Goal: Share content: Distribute website content to other platforms or users

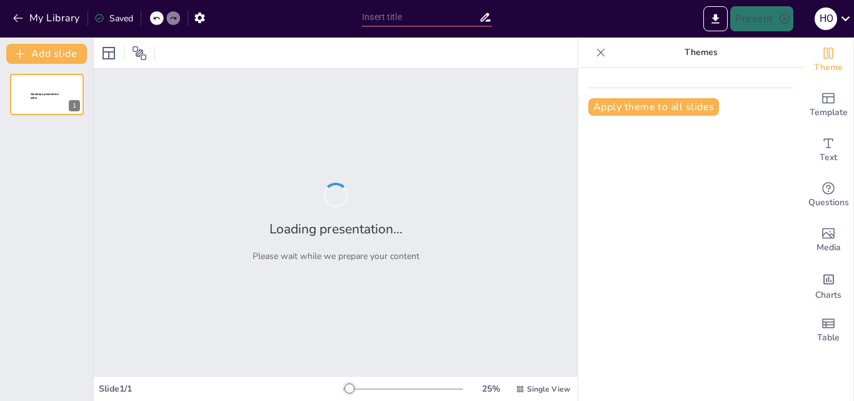
type input "Tabla Periódica"
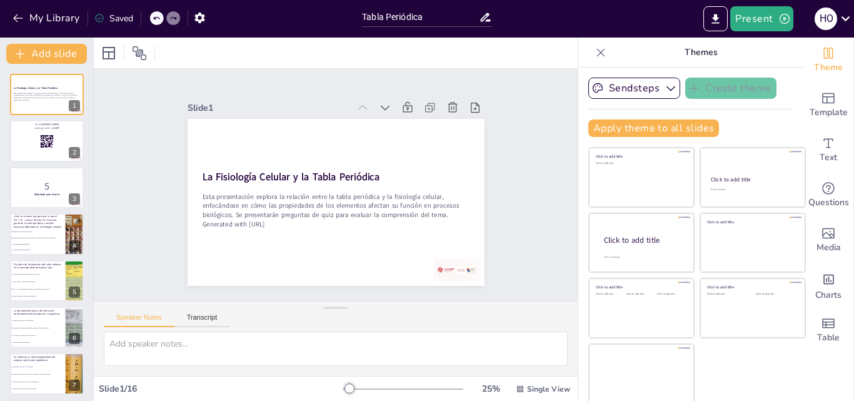
checkbox input "true"
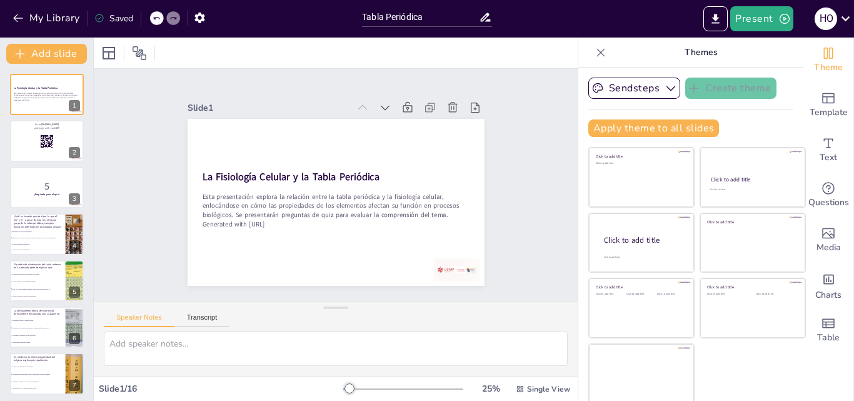
checkbox input "true"
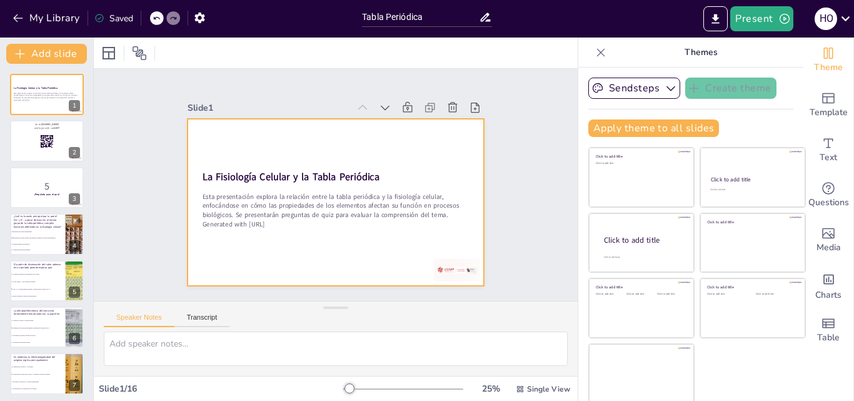
checkbox input "true"
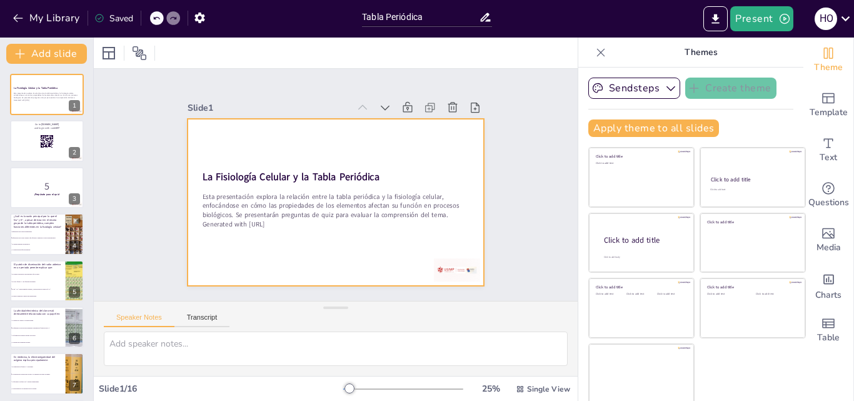
checkbox input "true"
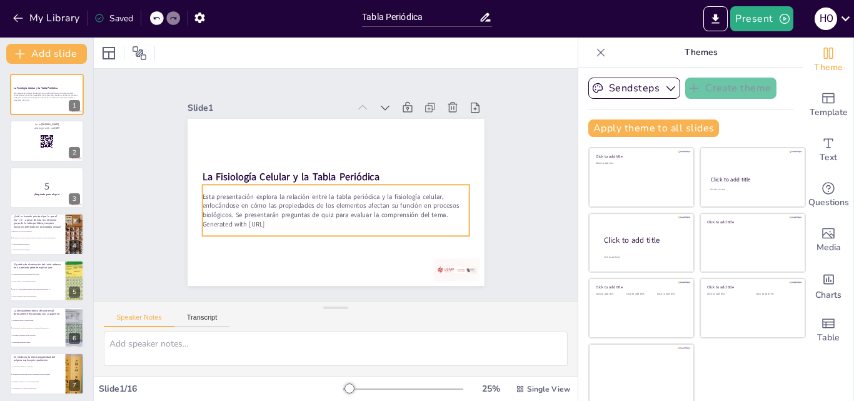
checkbox input "true"
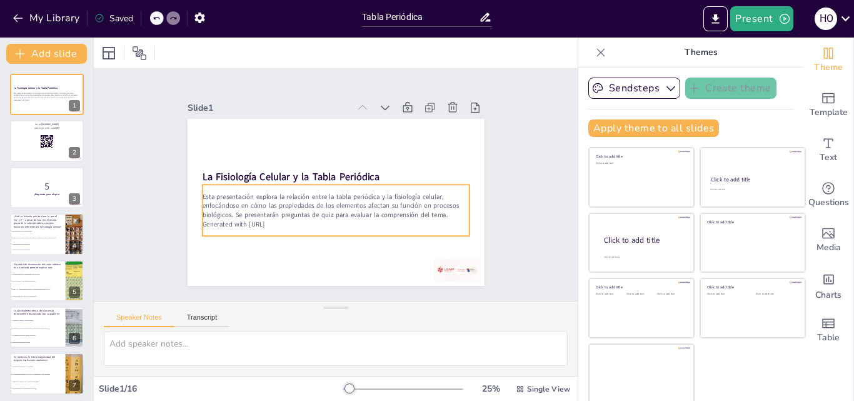
checkbox input "true"
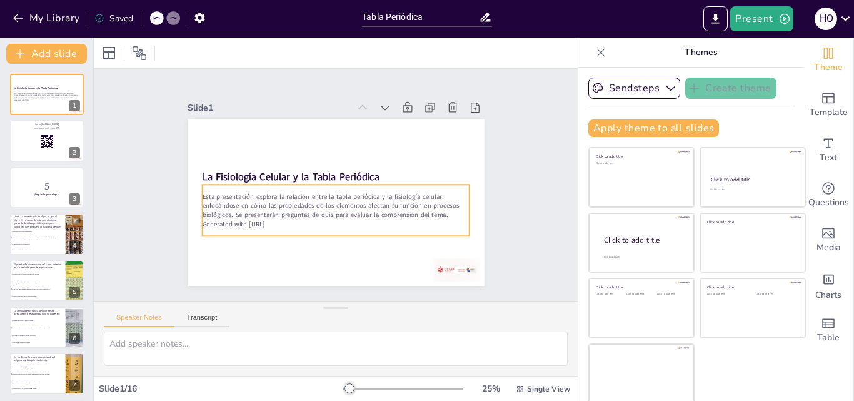
checkbox input "true"
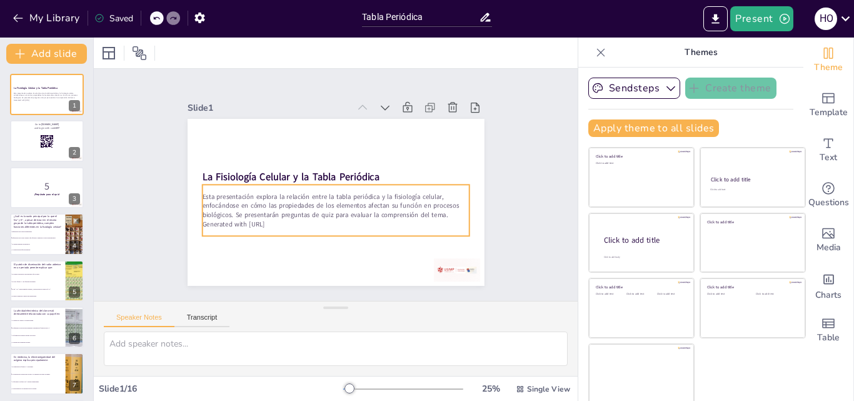
checkbox input "true"
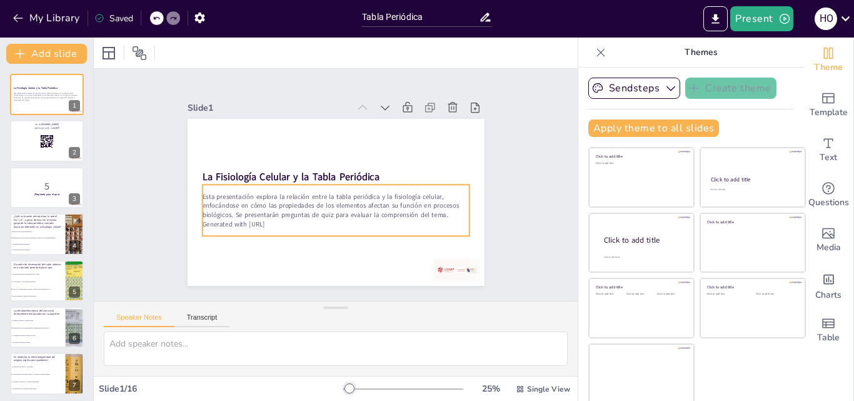
checkbox input "true"
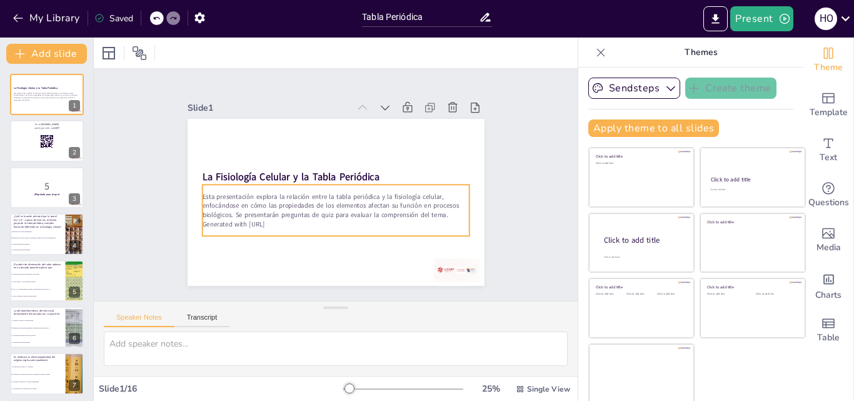
checkbox input "true"
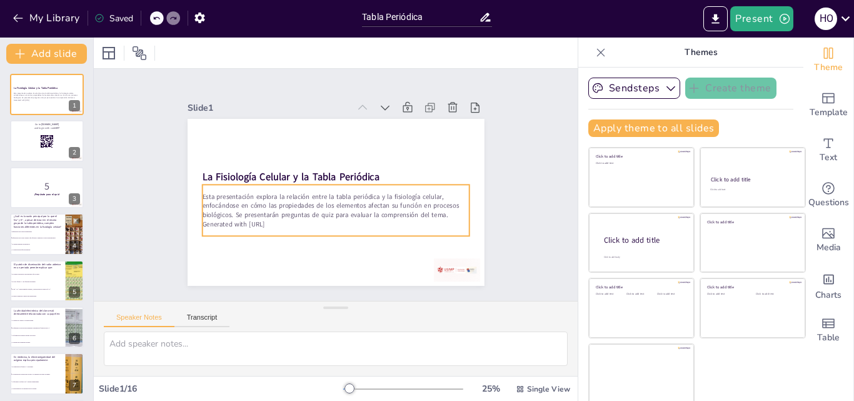
checkbox input "true"
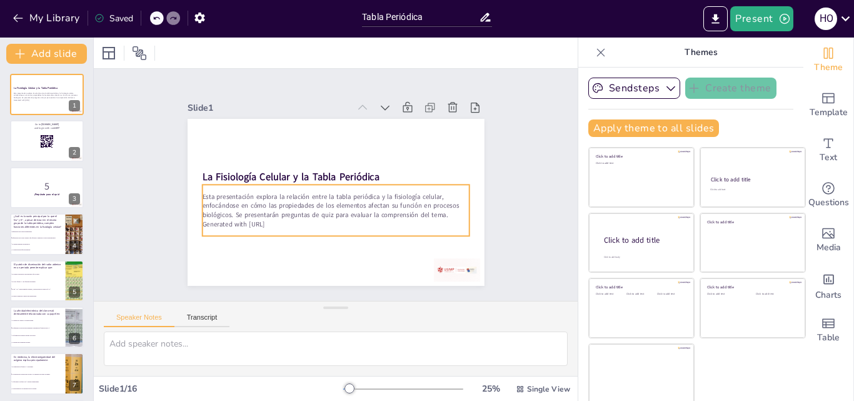
checkbox input "true"
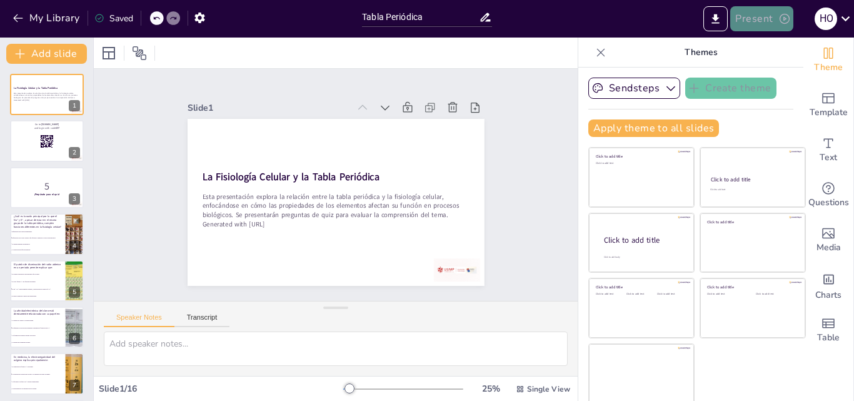
click at [754, 14] on button "Present" at bounding box center [761, 18] width 62 height 25
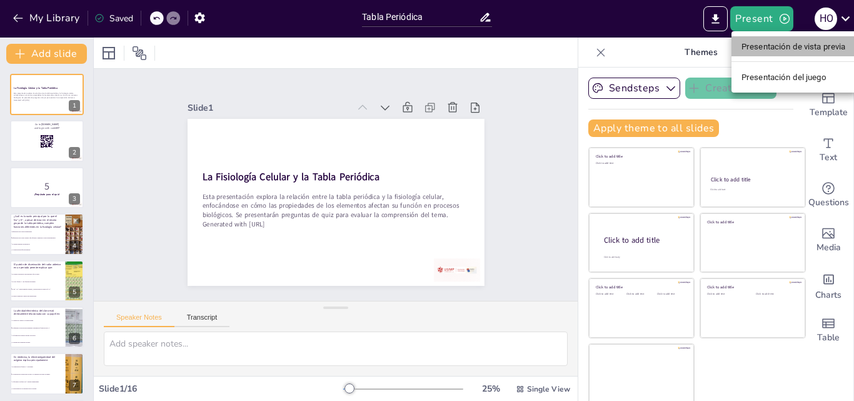
click at [759, 49] on font "Presentación de vista previa" at bounding box center [793, 46] width 104 height 9
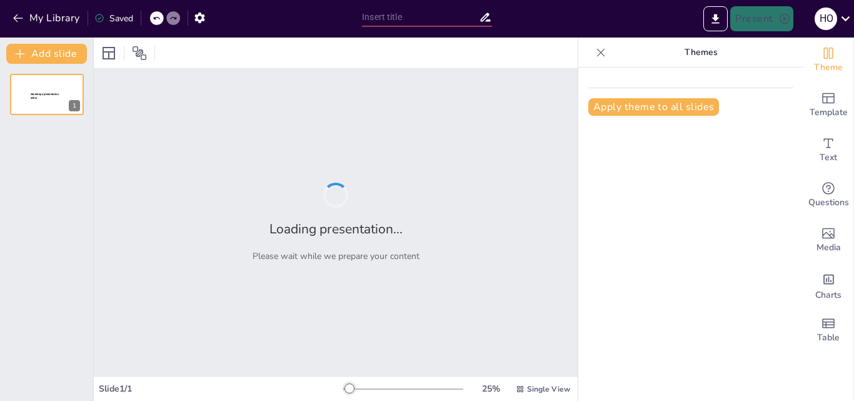
type input "Tabla Periódica"
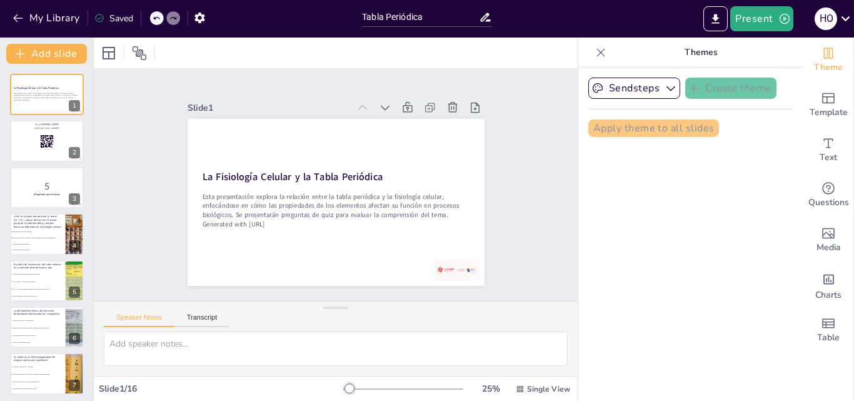
checkbox input "true"
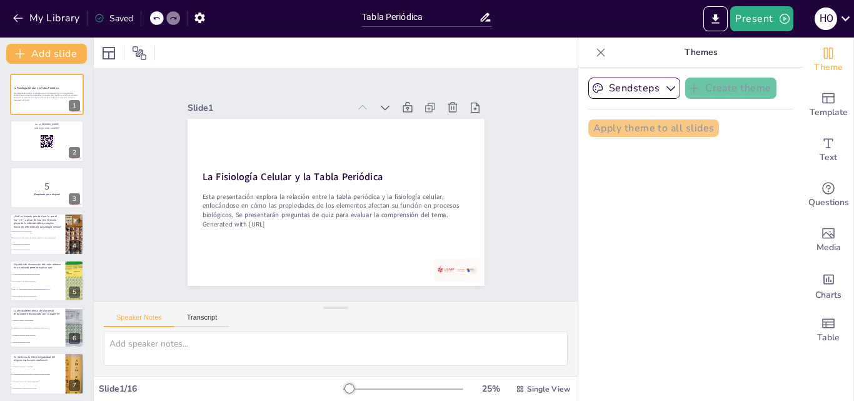
checkbox input "true"
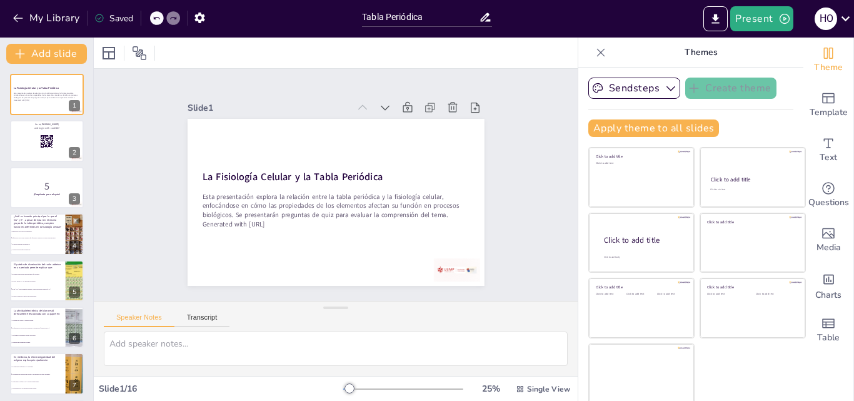
checkbox input "true"
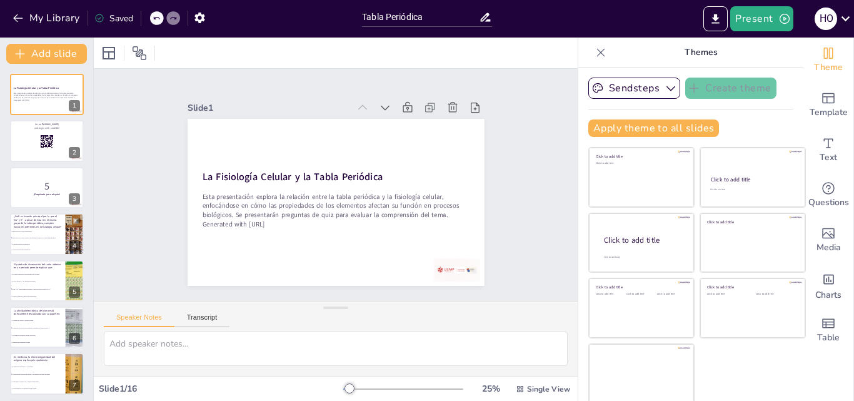
checkbox input "true"
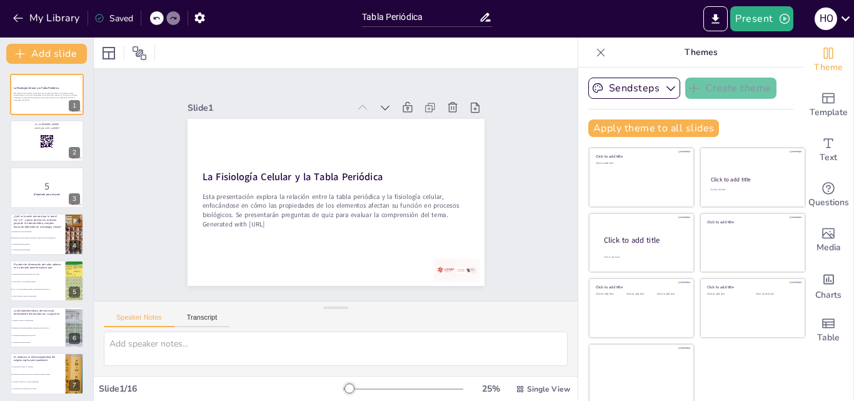
checkbox input "true"
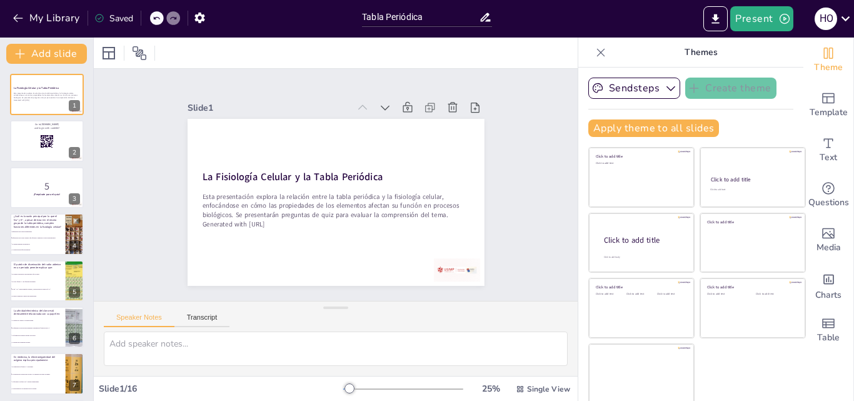
checkbox input "true"
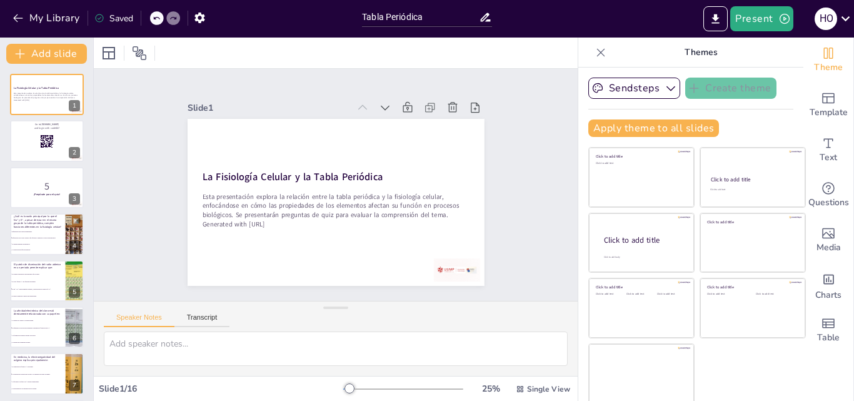
checkbox input "true"
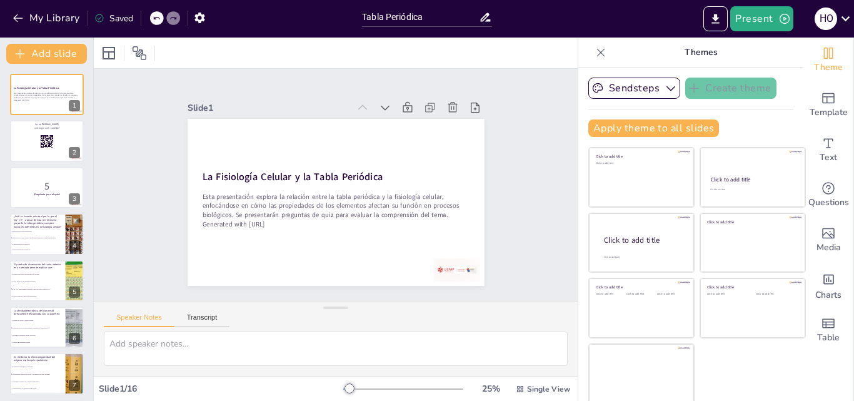
checkbox input "true"
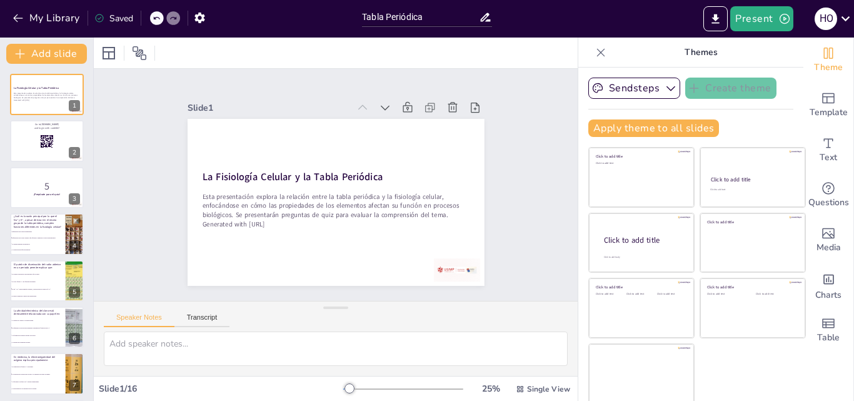
checkbox input "true"
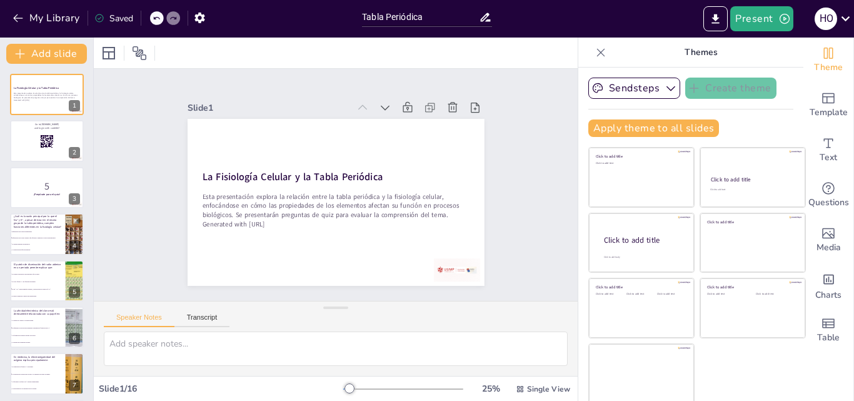
checkbox input "true"
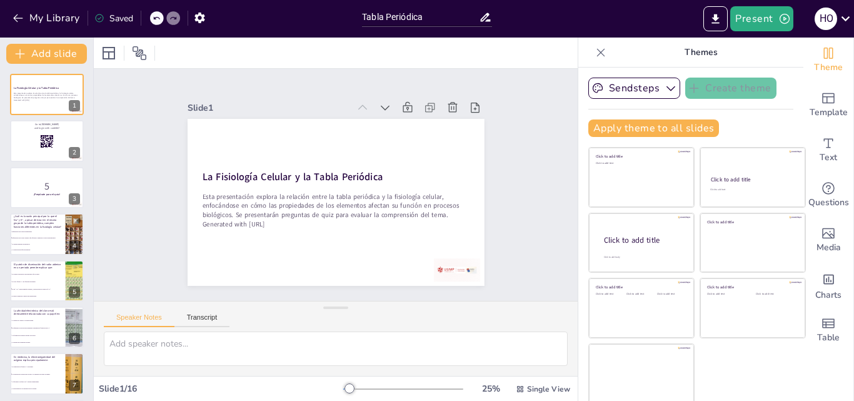
checkbox input "true"
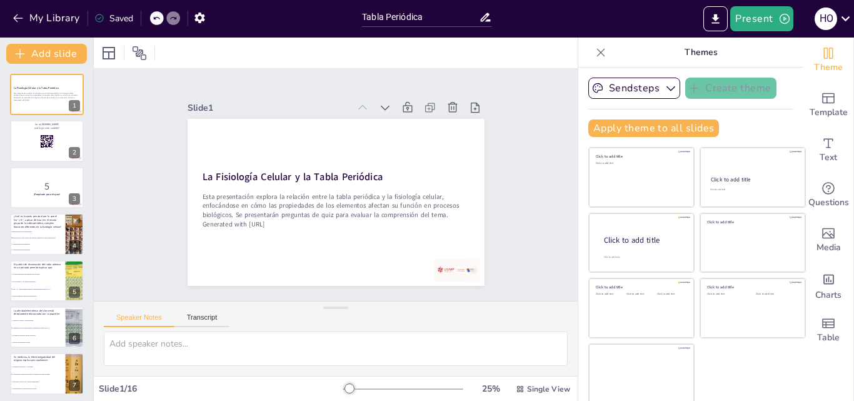
checkbox input "true"
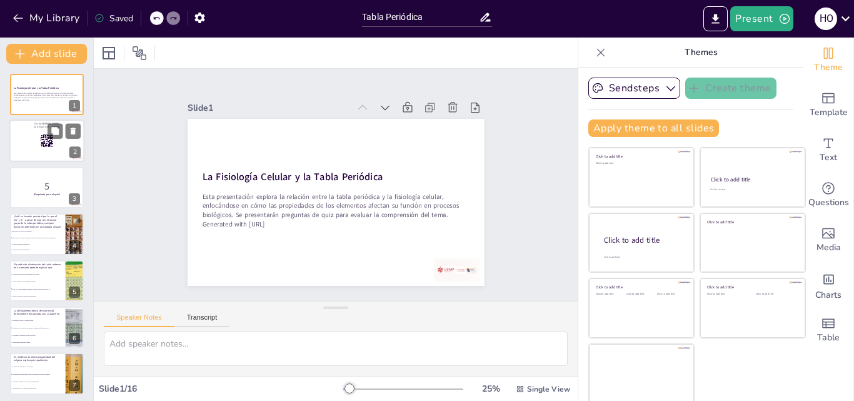
checkbox input "true"
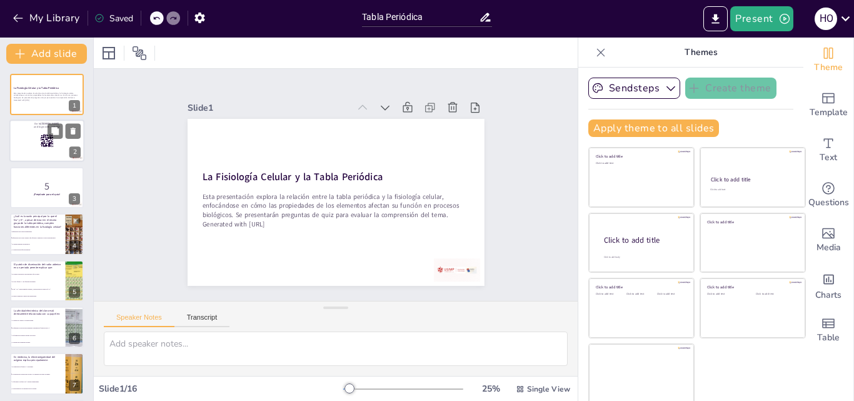
checkbox input "true"
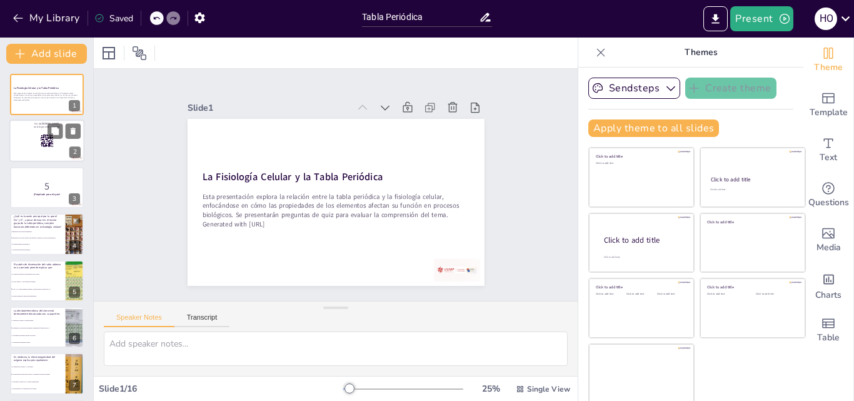
checkbox input "true"
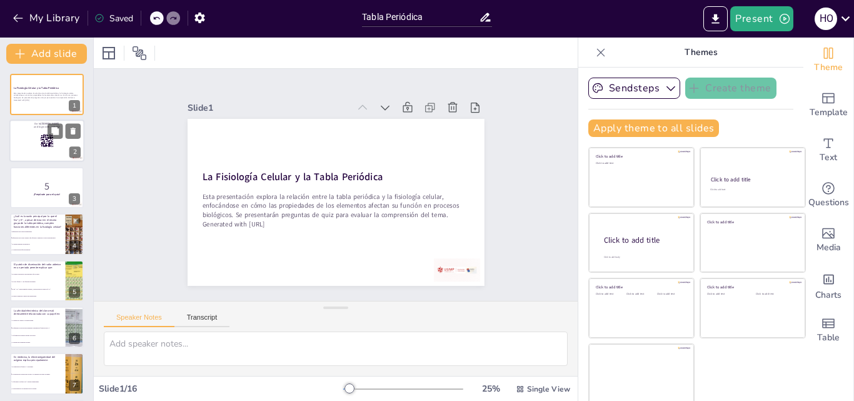
checkbox input "true"
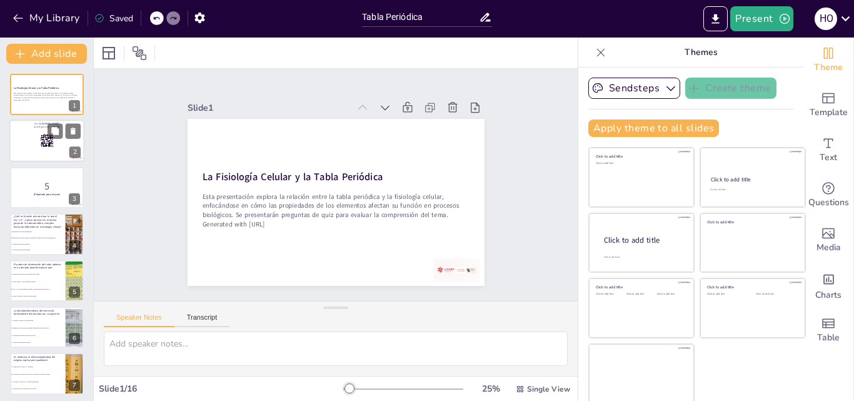
checkbox input "true"
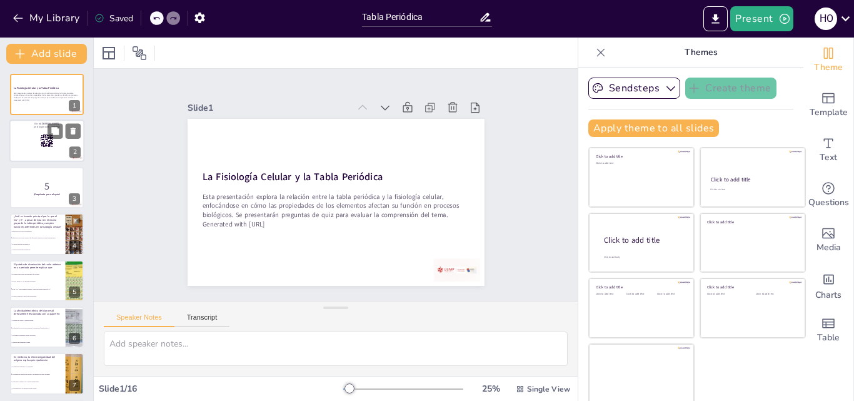
checkbox input "true"
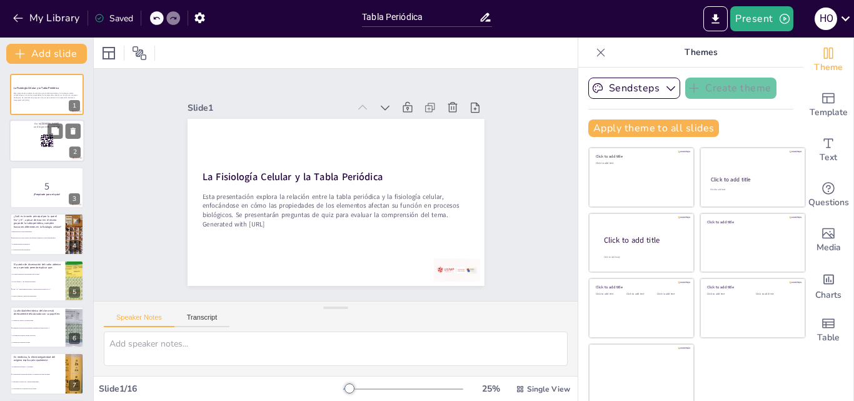
click at [40, 139] on icon at bounding box center [47, 141] width 14 height 14
checkbox input "true"
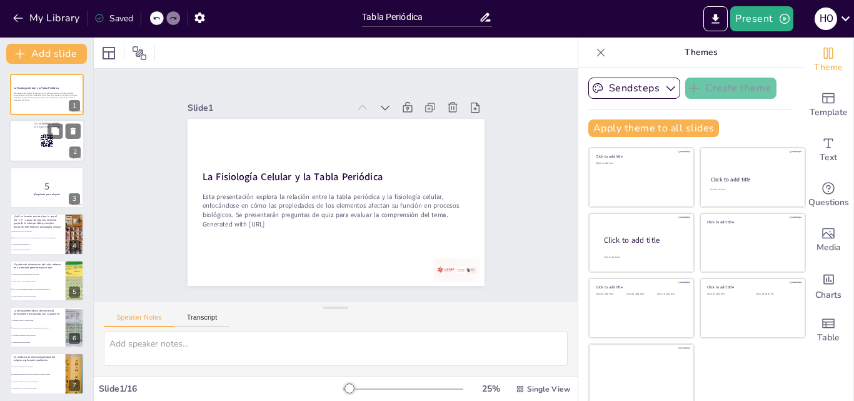
checkbox input "true"
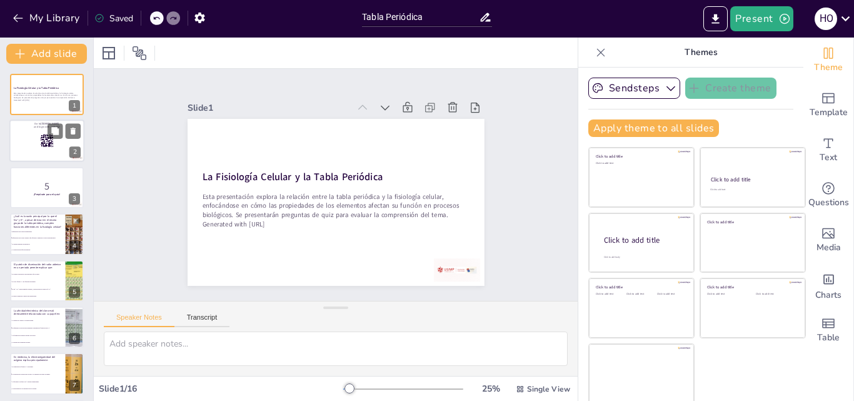
checkbox input "true"
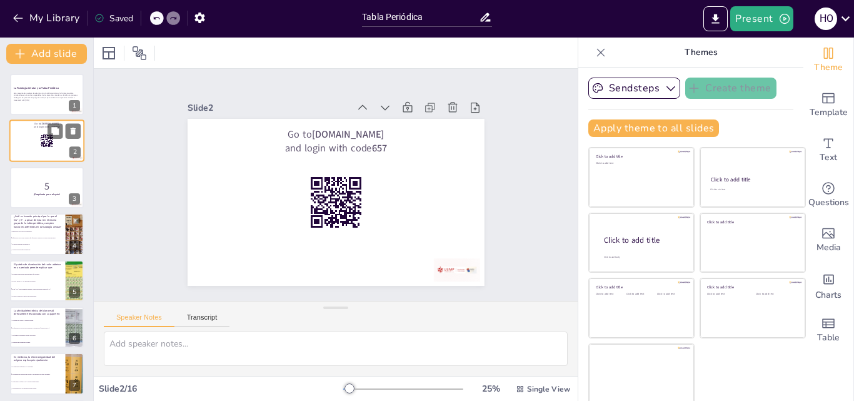
checkbox input "true"
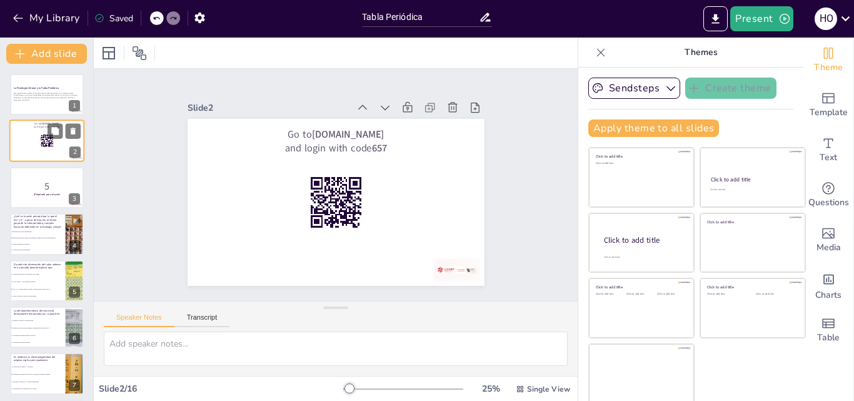
checkbox input "true"
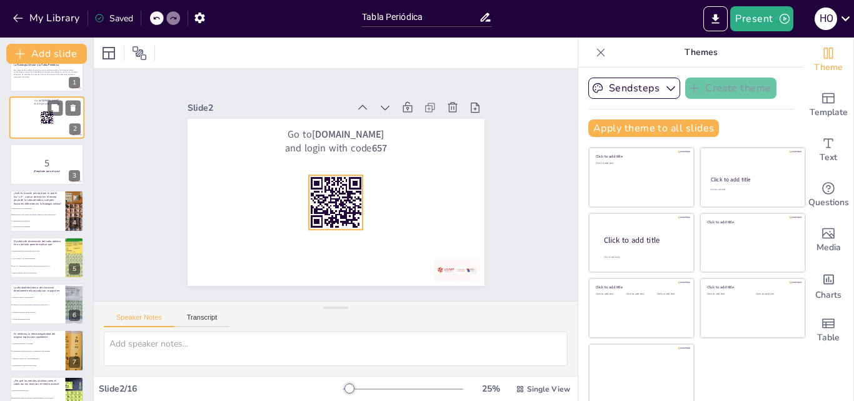
checkbox input "true"
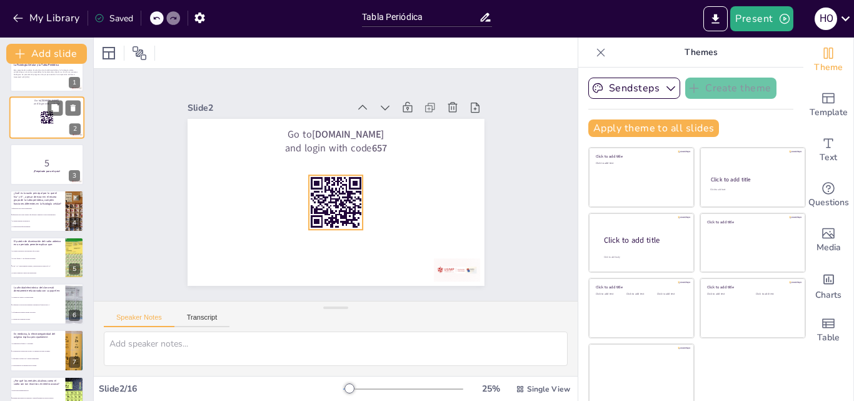
checkbox input "true"
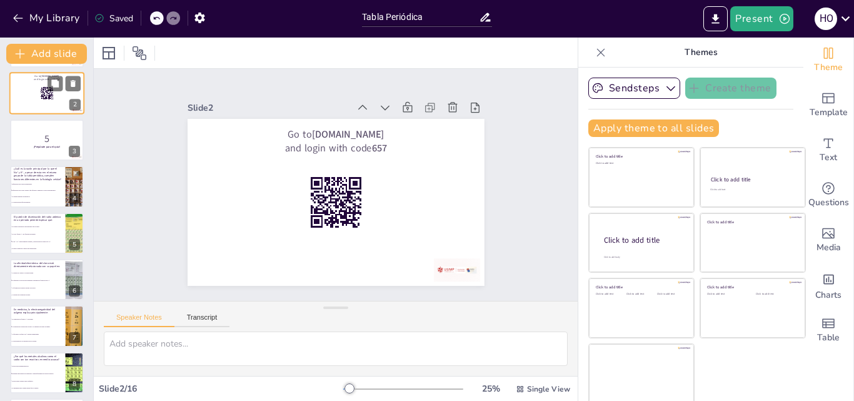
checkbox input "true"
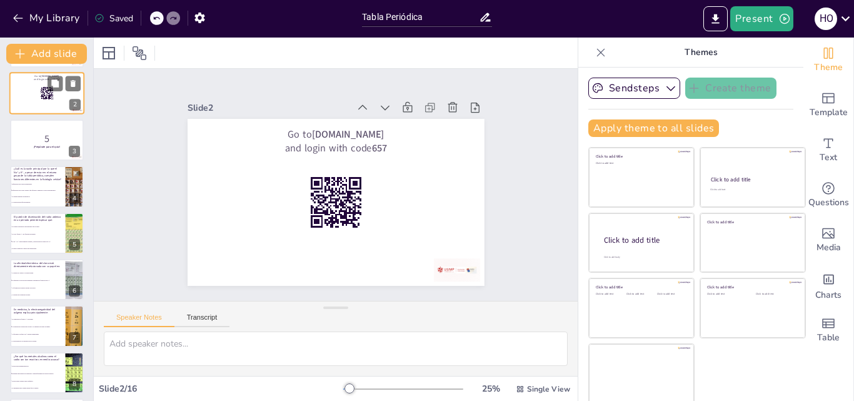
checkbox input "true"
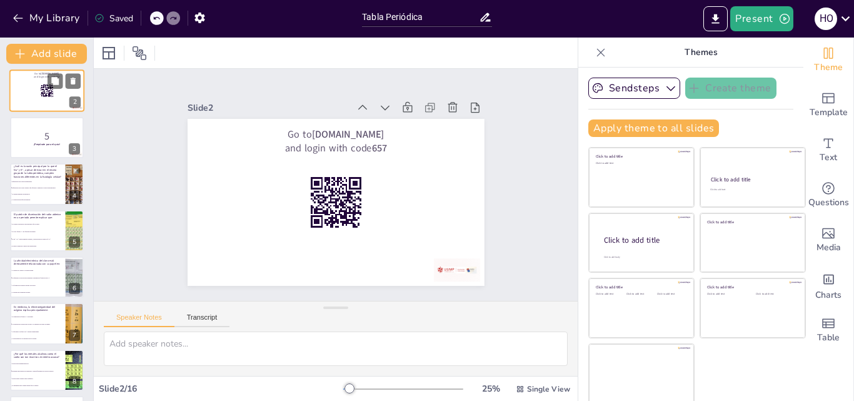
scroll to position [75, 0]
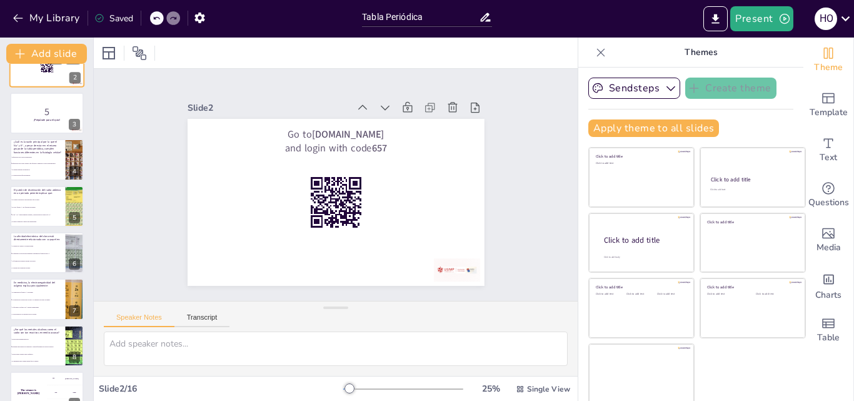
checkbox input "true"
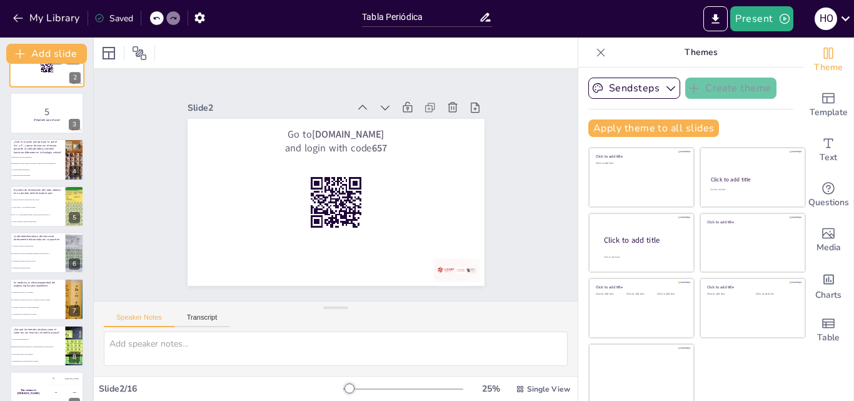
checkbox input "true"
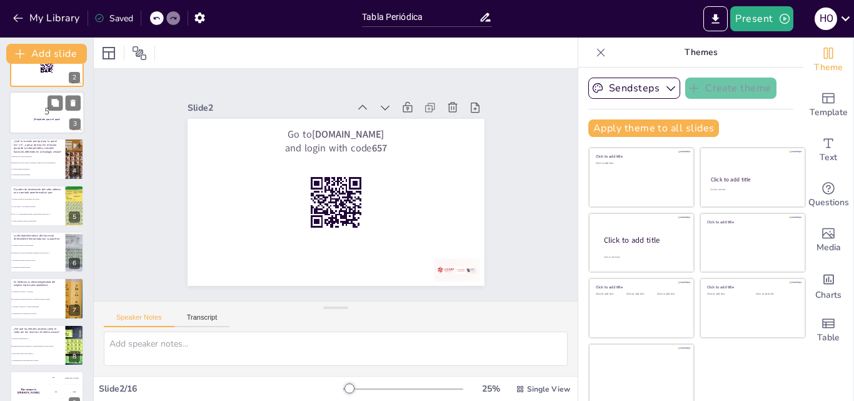
checkbox input "true"
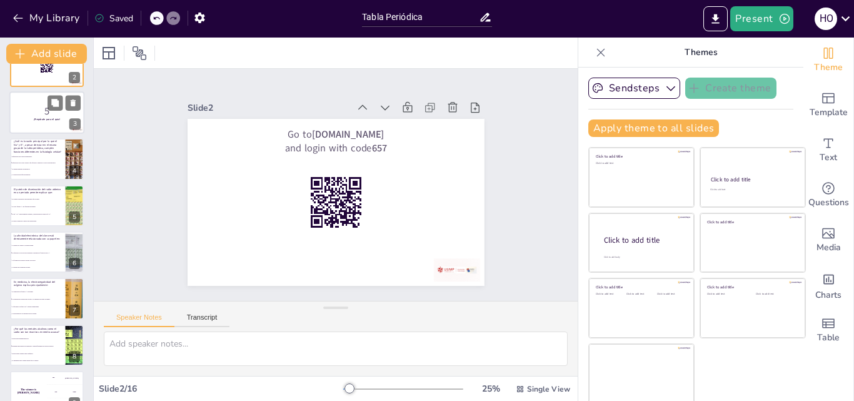
checkbox input "true"
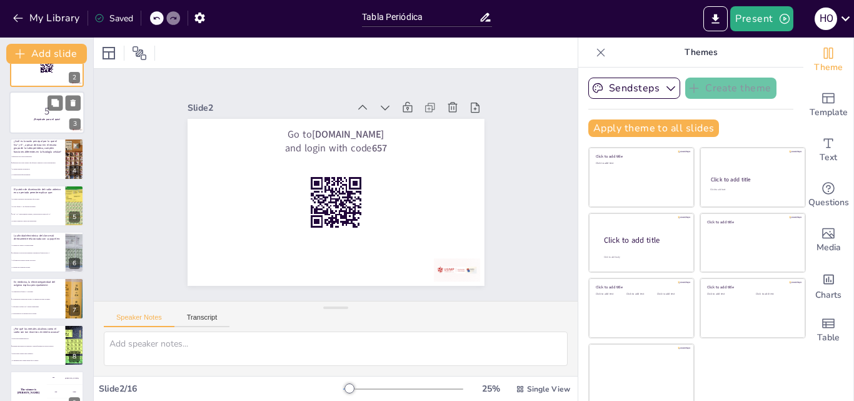
checkbox input "true"
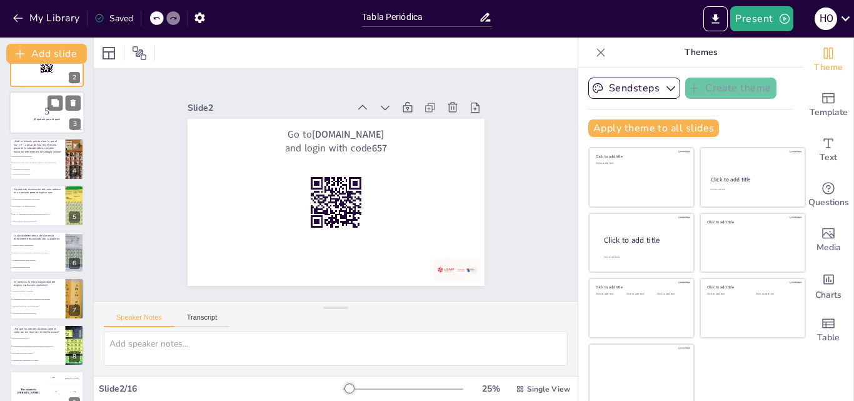
checkbox input "true"
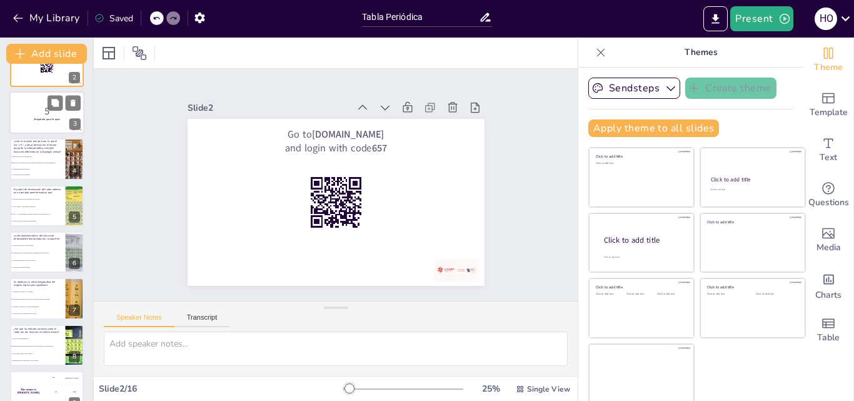
checkbox input "true"
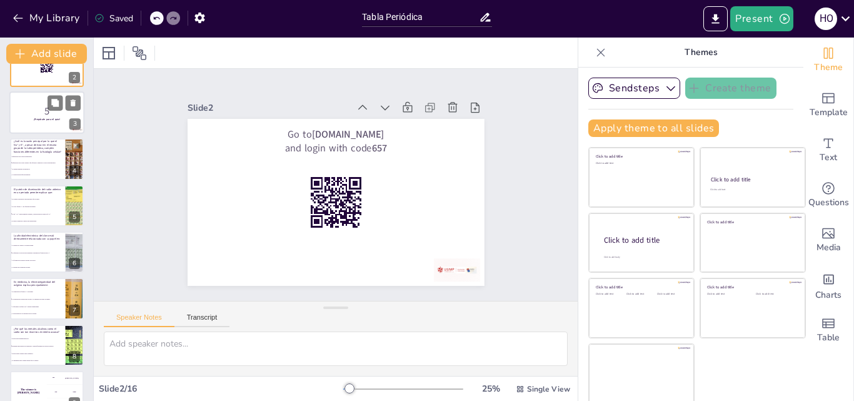
checkbox input "true"
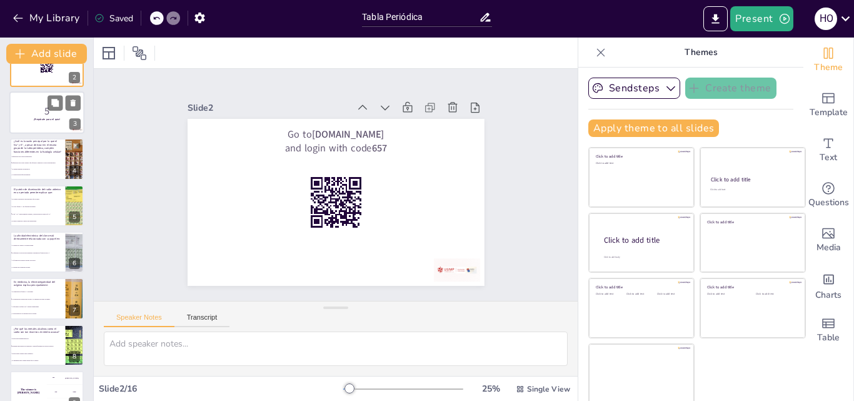
checkbox input "true"
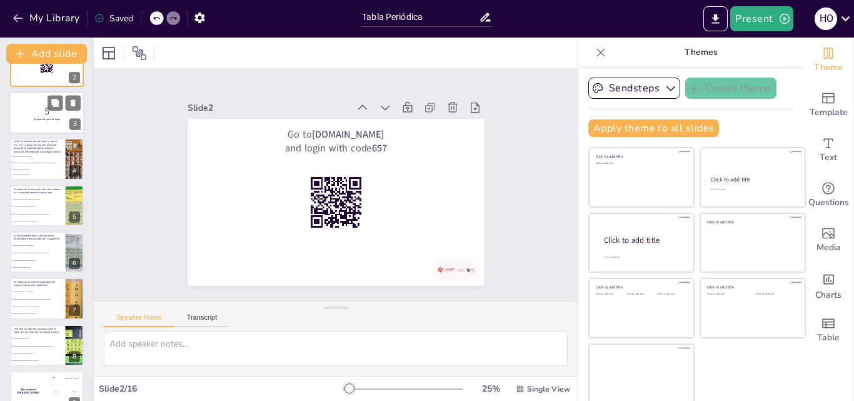
checkbox input "true"
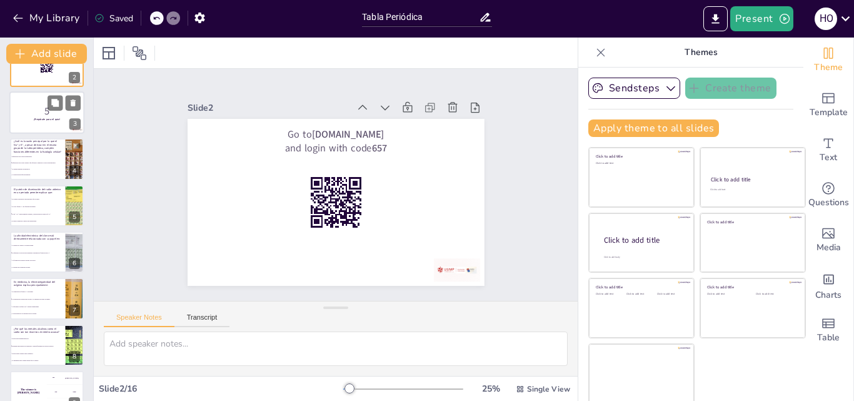
click at [16, 114] on p "5" at bounding box center [46, 111] width 67 height 14
checkbox input "true"
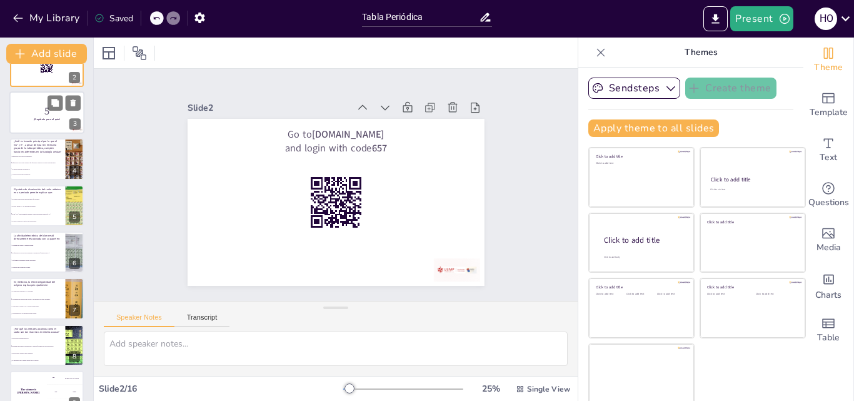
checkbox input "true"
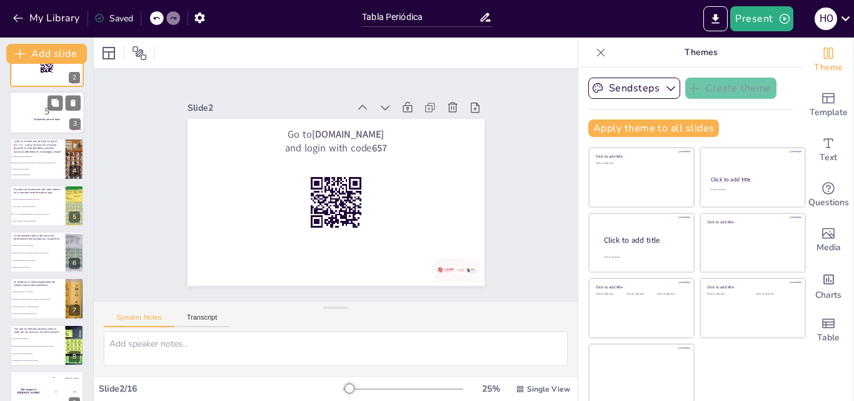
checkbox input "true"
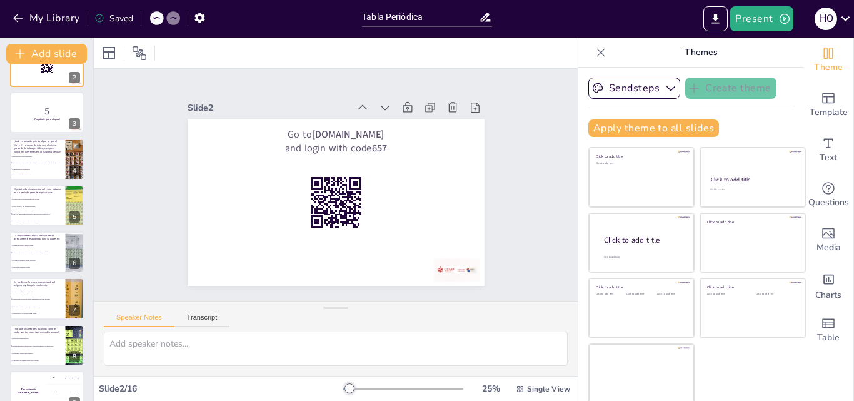
checkbox input "true"
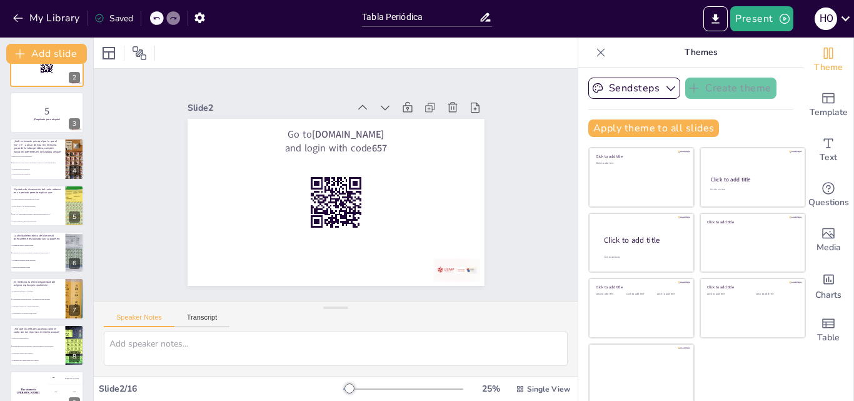
scroll to position [0, 0]
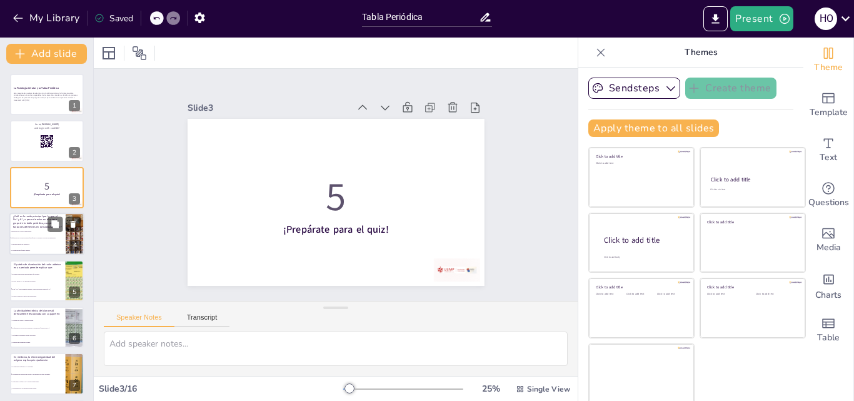
click at [42, 238] on span "Diferencias en su radio atómico que afectan el transporte a través de membranas." at bounding box center [38, 238] width 54 height 2
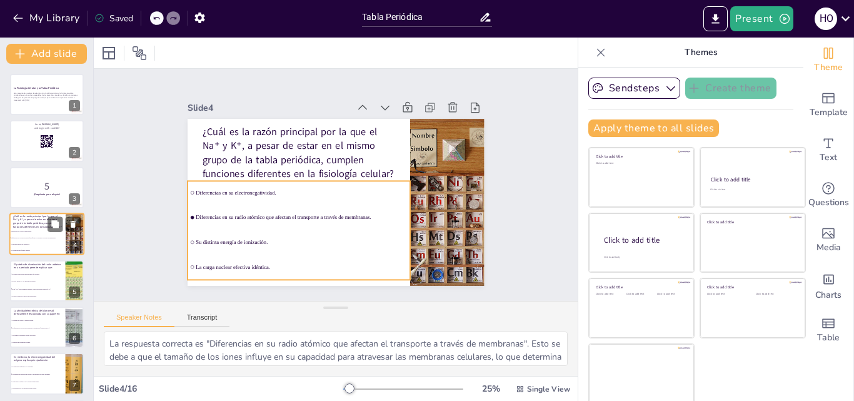
scroll to position [2, 0]
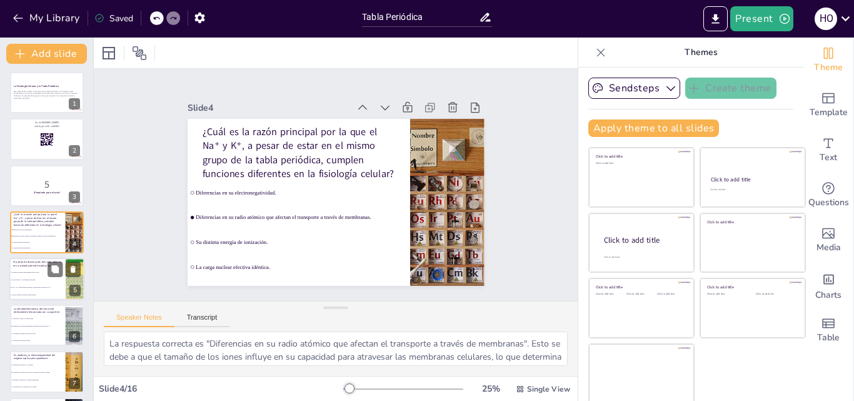
click at [22, 279] on span "El cloro forme Cl⁻ con facilidad en plasma." at bounding box center [38, 279] width 54 height 2
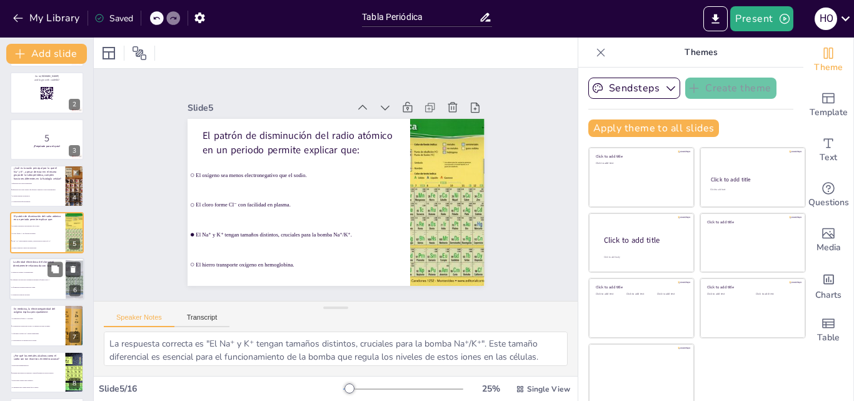
click at [46, 276] on li "El equilibrio de electrolitos plasmáticos mediante la formación de Cl⁻." at bounding box center [37, 279] width 56 height 7
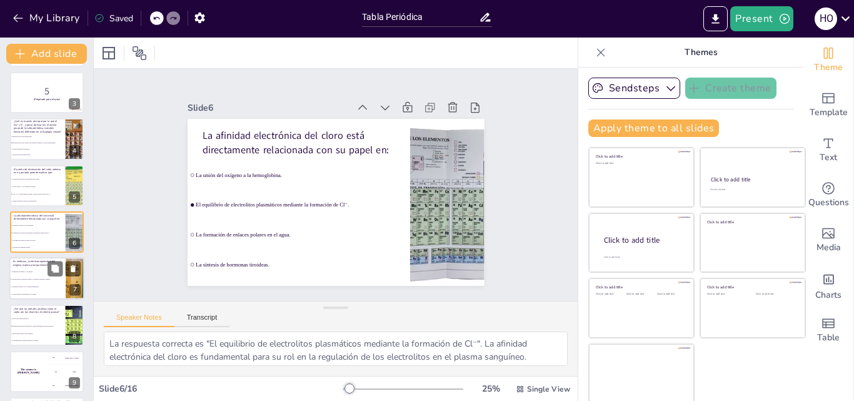
click at [27, 272] on li "Su capacidad de formar Cl⁻ en plasma." at bounding box center [37, 271] width 56 height 7
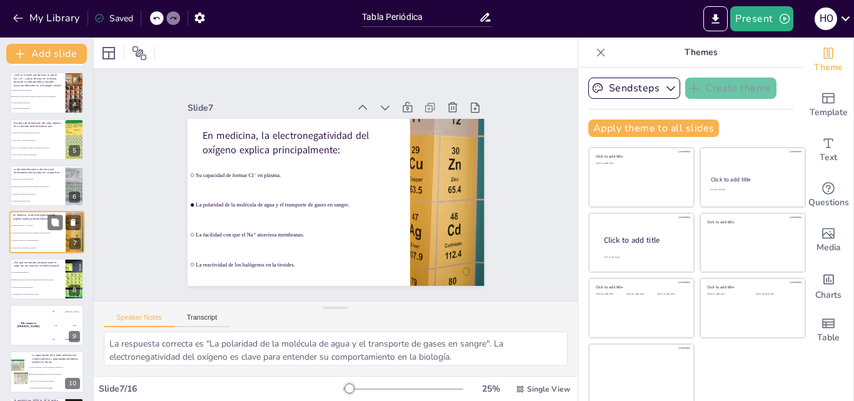
scroll to position [204, 0]
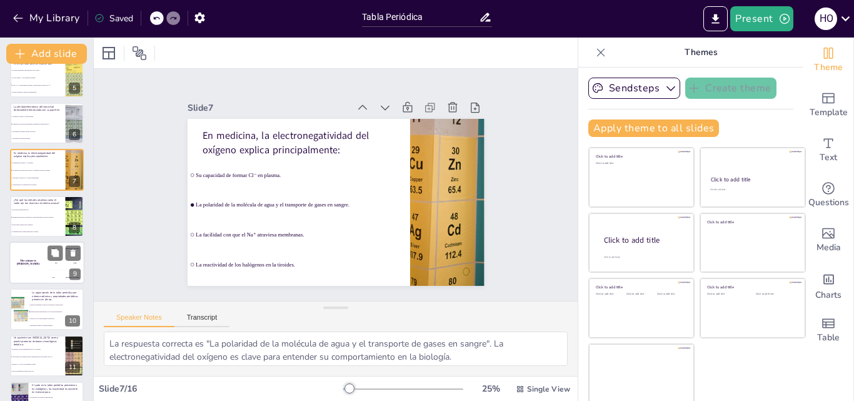
click at [27, 266] on div "The winner is [PERSON_NAME]" at bounding box center [27, 262] width 37 height 42
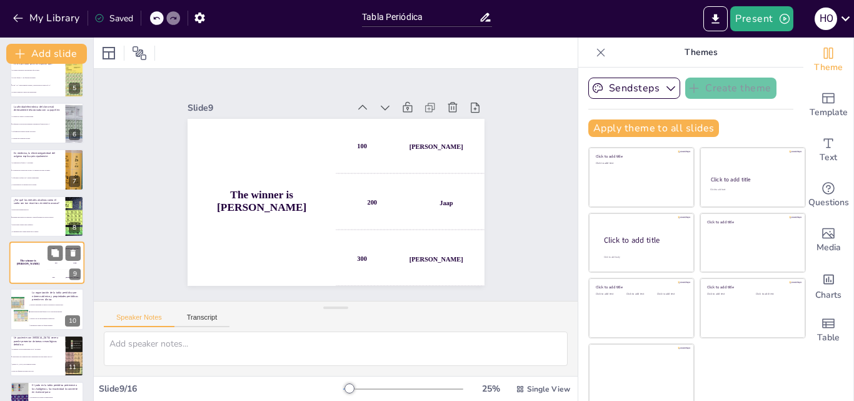
scroll to position [234, 0]
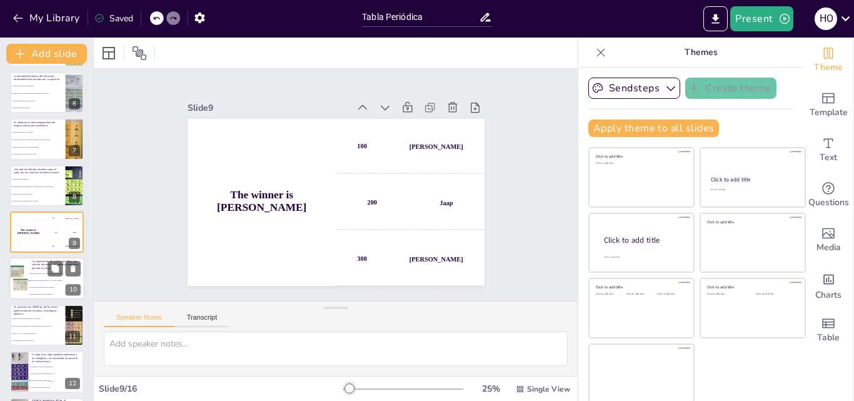
click at [31, 276] on li "Explicar únicamente los enlaces covalentes en biomoléculas." at bounding box center [56, 274] width 56 height 7
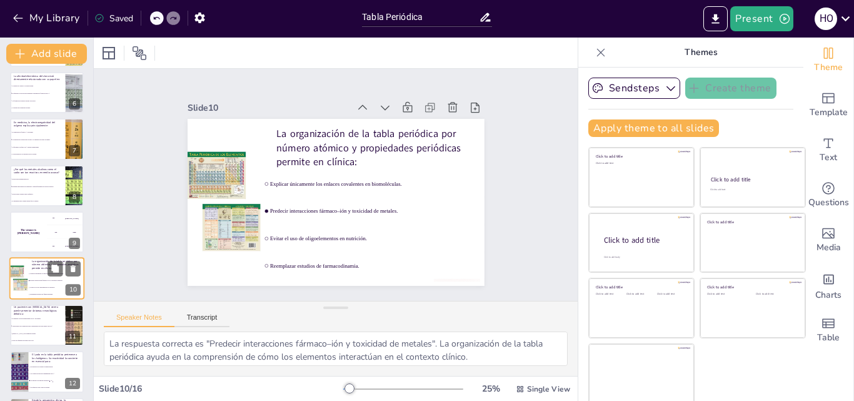
scroll to position [281, 0]
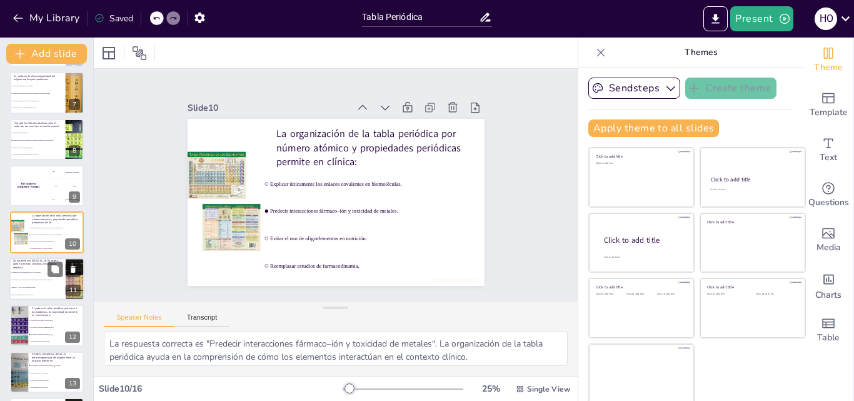
click at [41, 282] on li "Alteraciones en el transporte iónico dependiente del radio atómico del Na⁺." at bounding box center [37, 279] width 56 height 7
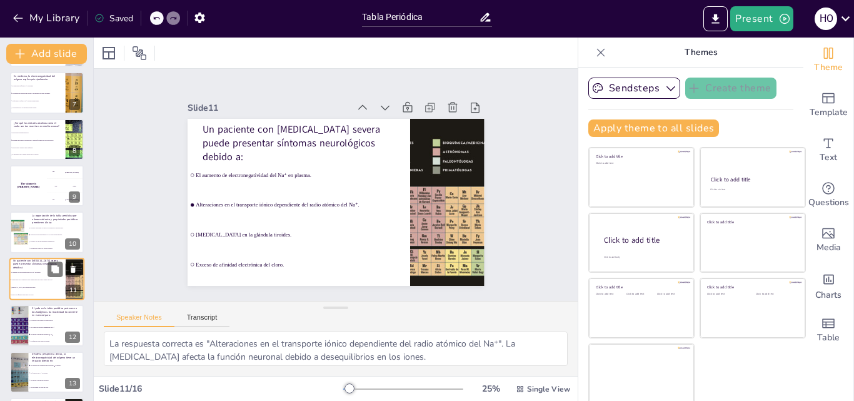
scroll to position [327, 0]
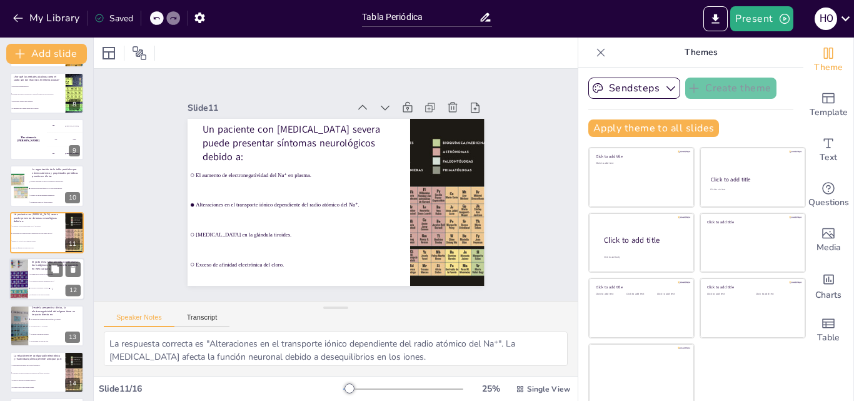
click at [51, 277] on li "El transporte de oxígeno en hemoglobina." at bounding box center [56, 274] width 56 height 7
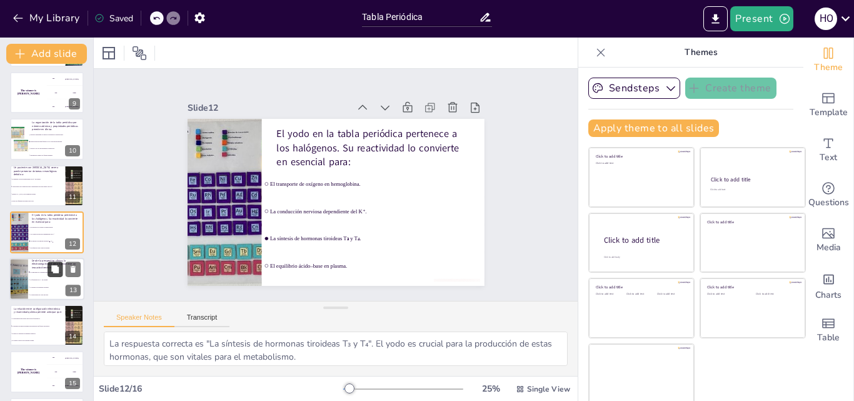
click at [55, 275] on button at bounding box center [54, 268] width 15 height 15
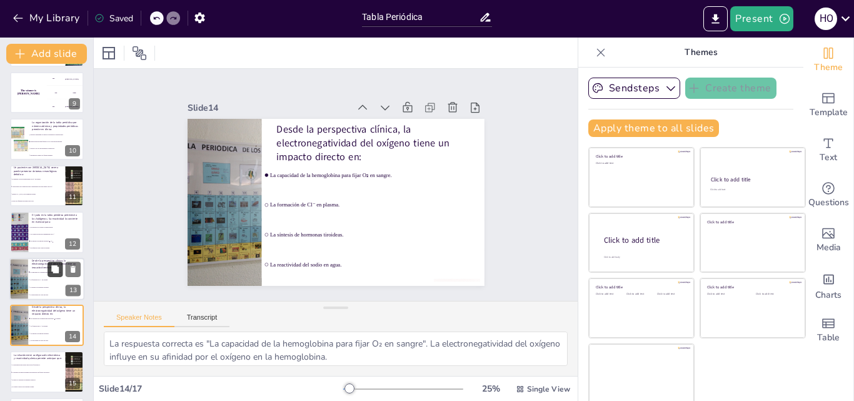
scroll to position [467, 0]
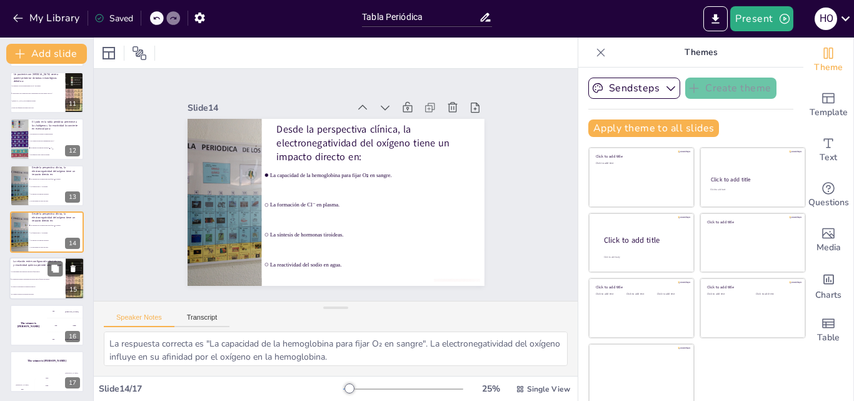
click at [29, 282] on li "Los metales alcalinos presenten reactividad alta en fluidos biológicos." at bounding box center [37, 279] width 56 height 7
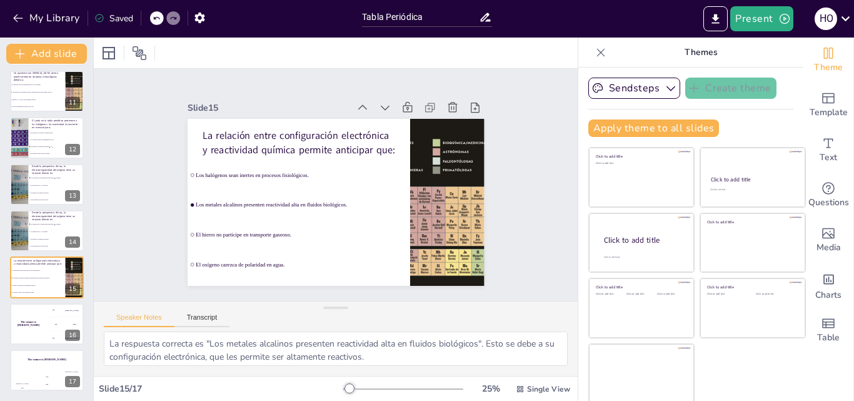
scroll to position [2, 0]
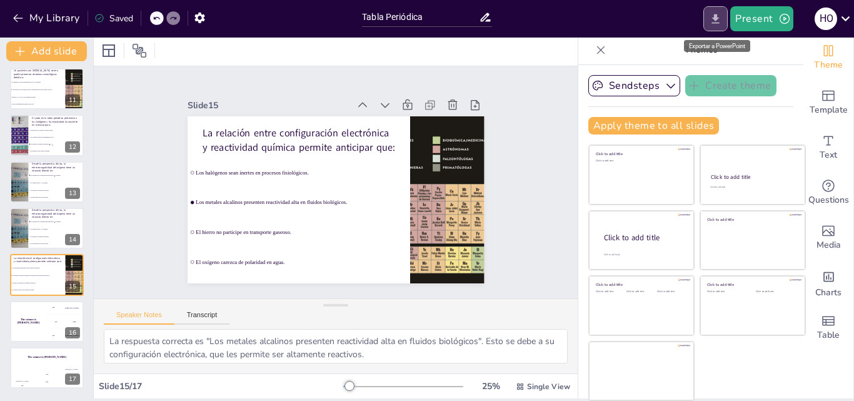
click at [716, 24] on icon "Export to PowerPoint" at bounding box center [715, 18] width 13 height 13
